Goal: Find specific page/section: Find specific page/section

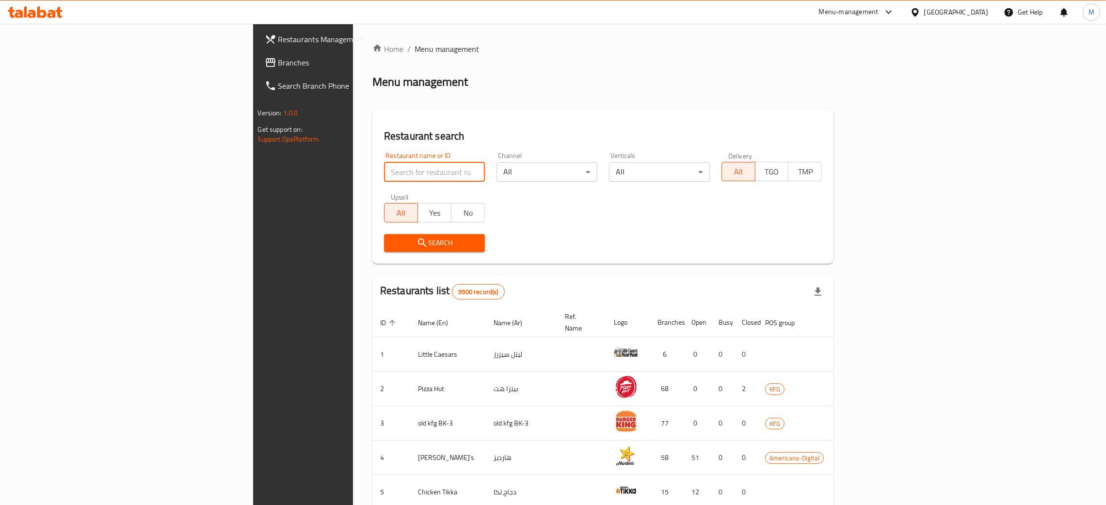
click at [384, 162] on input "search" at bounding box center [434, 171] width 101 height 19
type input "sealed"
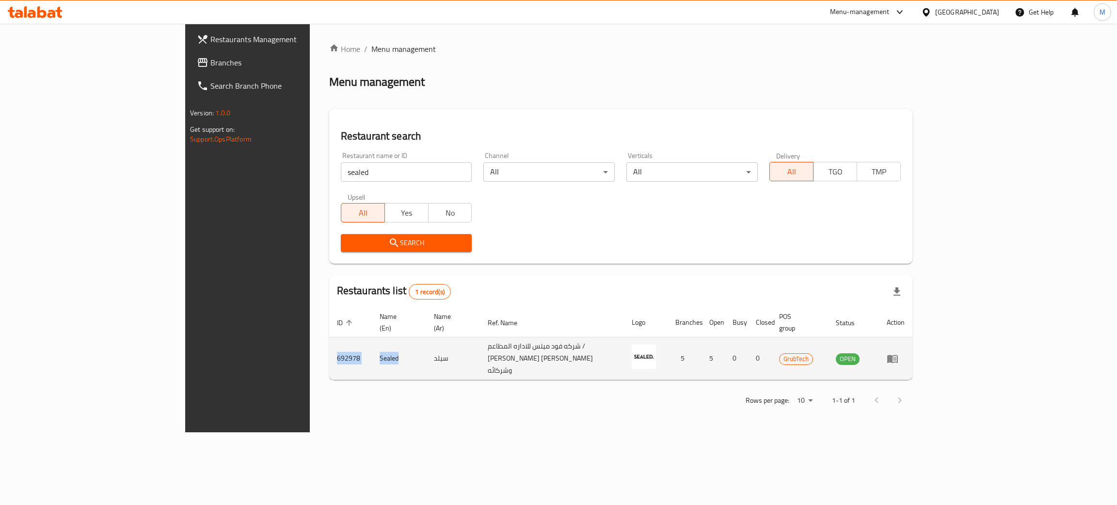
drag, startPoint x: 278, startPoint y: 346, endPoint x: 209, endPoint y: 345, distance: 69.3
click at [329, 345] on tr "692978 Sealed سيلد شركه فود ميتس للاداره المطاعم / محمد نجيب محمد الضبيب وشركائ…" at bounding box center [620, 358] width 583 height 43
copy tr "692978 Sealed"
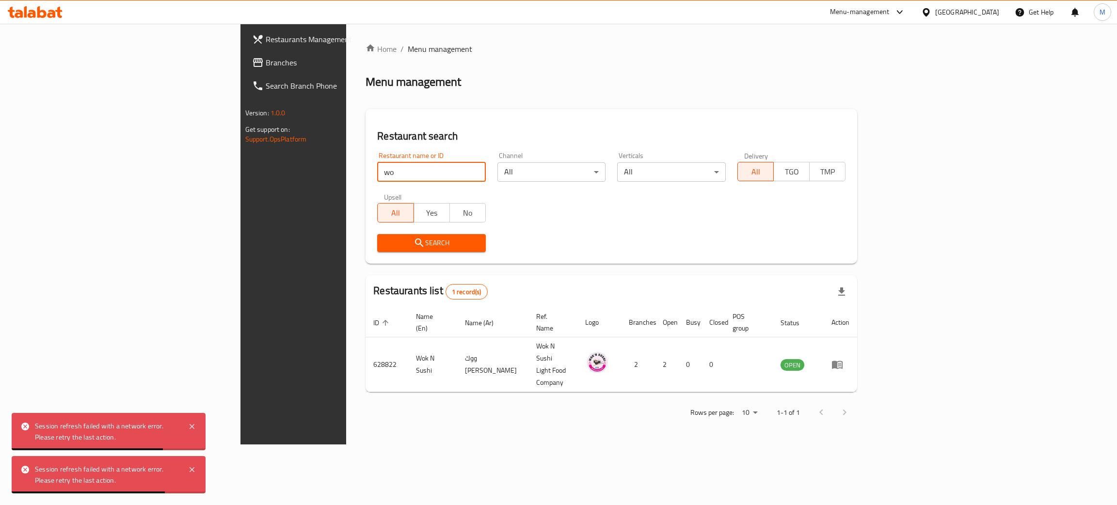
type input "w"
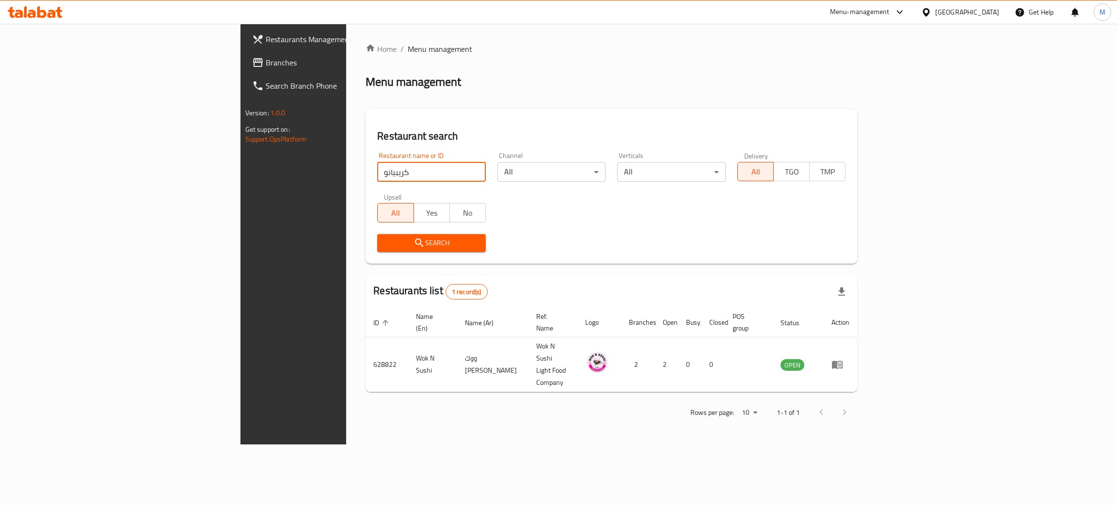
click button "Search" at bounding box center [431, 243] width 109 height 18
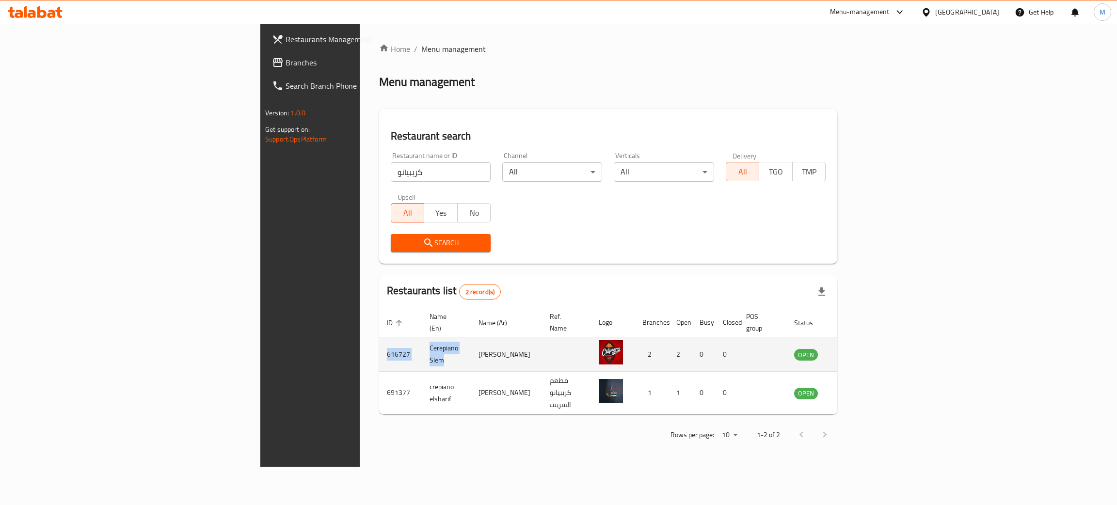
drag, startPoint x: 306, startPoint y: 346, endPoint x: 209, endPoint y: 342, distance: 97.5
click at [379, 342] on tr "616727 Cerepiano Slem [PERSON_NAME] 2 2 0 0 OPEN" at bounding box center [625, 354] width 492 height 34
copy tr "616727 [PERSON_NAME] Slem"
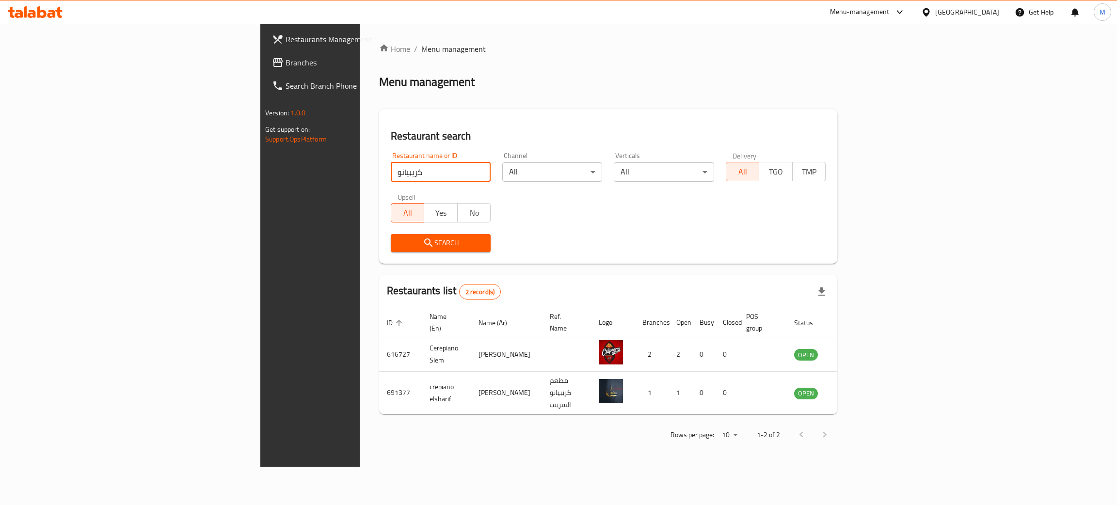
click at [391, 177] on input "كريبيانو" at bounding box center [441, 171] width 100 height 19
type input "Mama [PERSON_NAME]"
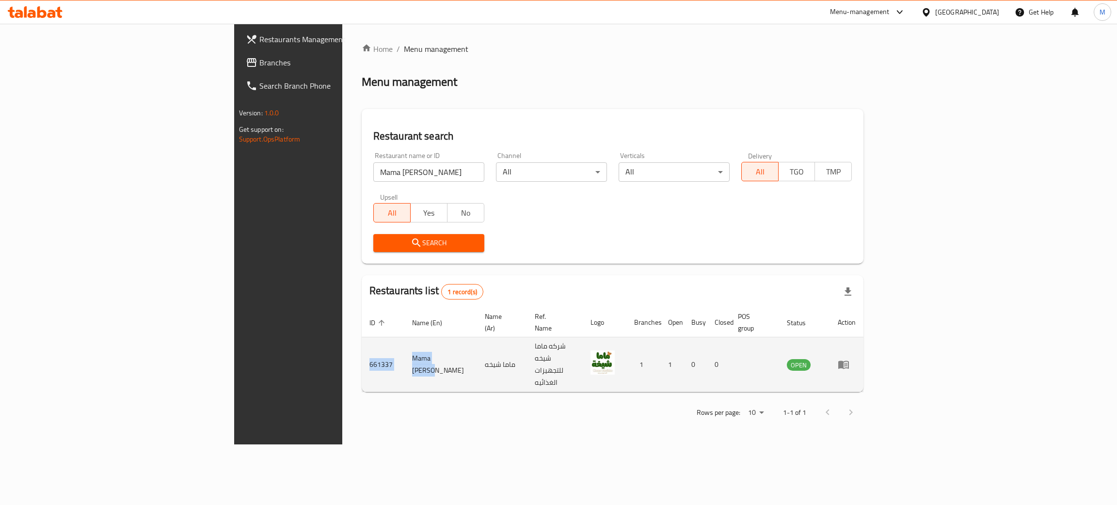
drag, startPoint x: 302, startPoint y: 337, endPoint x: 207, endPoint y: 342, distance: 94.6
click at [362, 342] on tr "661337 Mama [PERSON_NAME] شيخه شركه ماما شيخه للتجهيزات الغذائيه 1 1 0 0 OPEN" at bounding box center [613, 364] width 502 height 55
copy tr "661337 Mama [PERSON_NAME]"
